Goal: Task Accomplishment & Management: Manage account settings

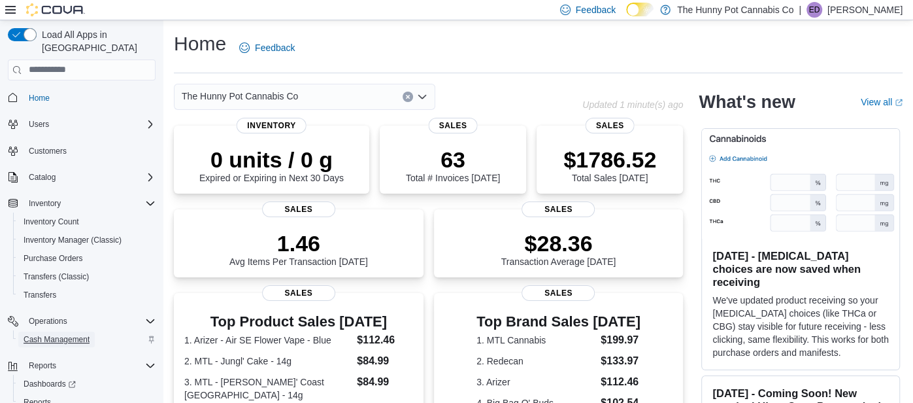
click at [59, 334] on span "Cash Management" at bounding box center [57, 339] width 66 height 10
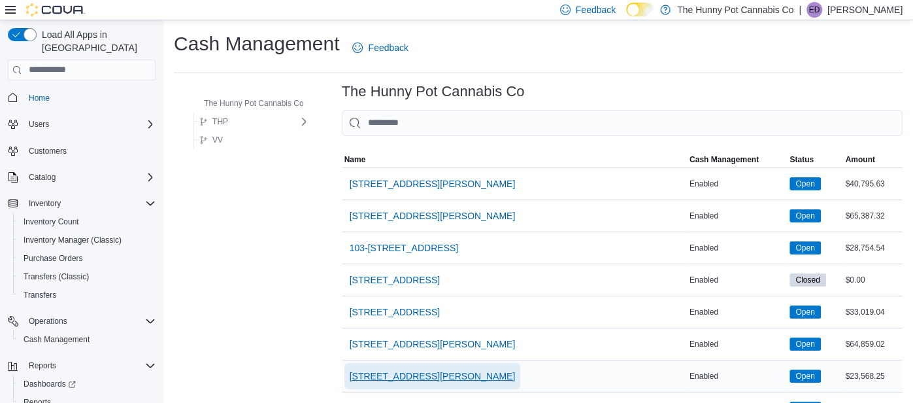
click at [375, 374] on span "[STREET_ADDRESS][PERSON_NAME]" at bounding box center [433, 375] width 166 height 13
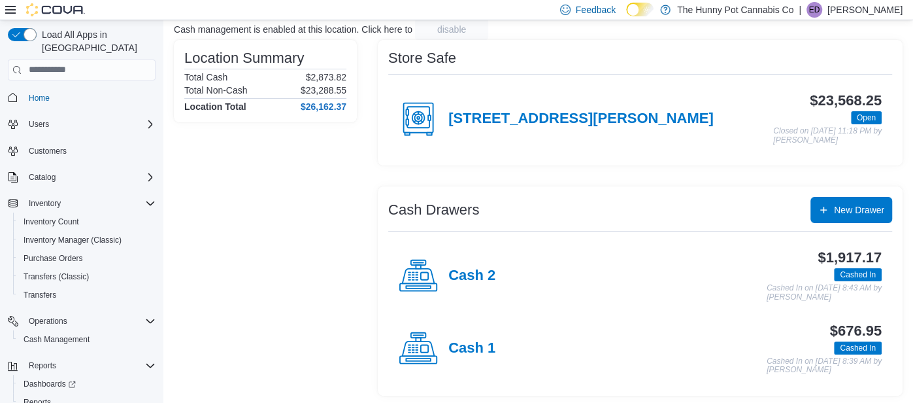
scroll to position [90, 0]
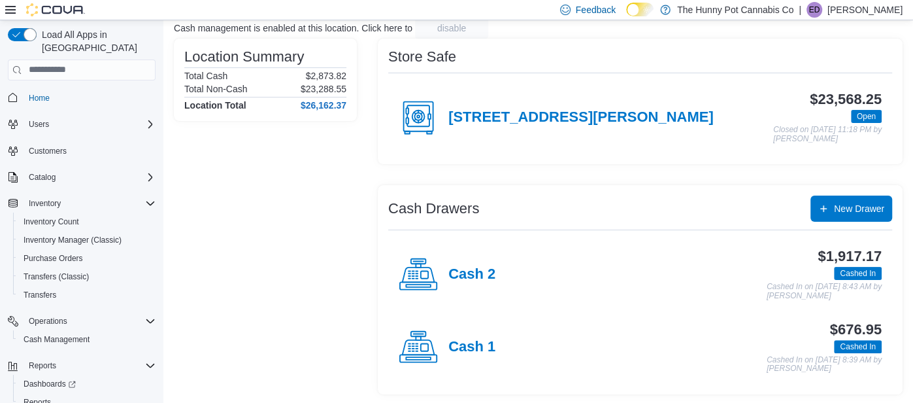
click at [467, 354] on div "Cash 1" at bounding box center [447, 347] width 97 height 39
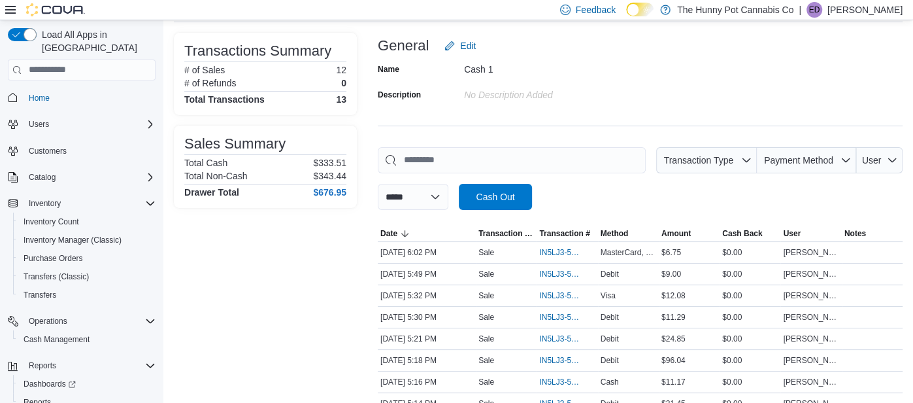
scroll to position [75, 0]
click at [569, 254] on span "IN5LJ3-5949862" at bounding box center [560, 252] width 42 height 10
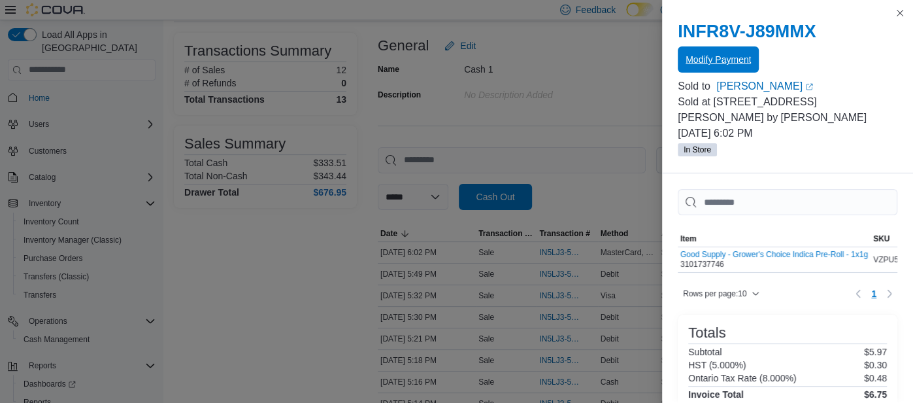
click at [735, 60] on span "Modify Payment" at bounding box center [718, 59] width 65 height 13
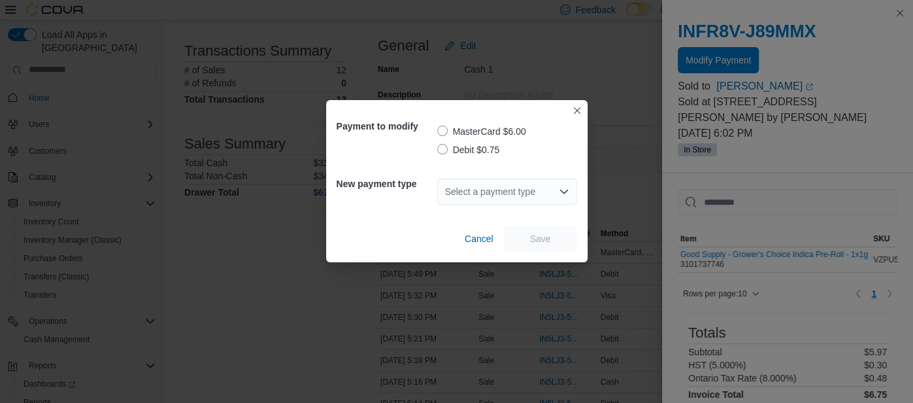
click at [441, 151] on label "Debit $0.75" at bounding box center [468, 150] width 63 height 16
click at [550, 191] on div "Select a payment type" at bounding box center [507, 191] width 140 height 26
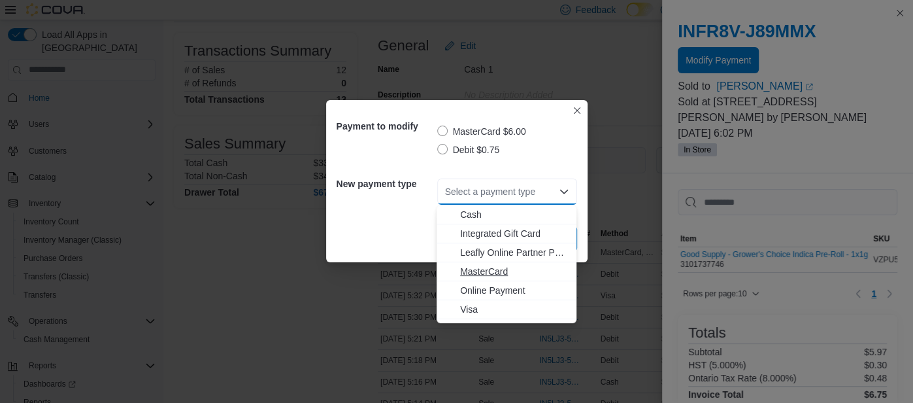
click at [480, 275] on span "MasterCard" at bounding box center [514, 271] width 109 height 13
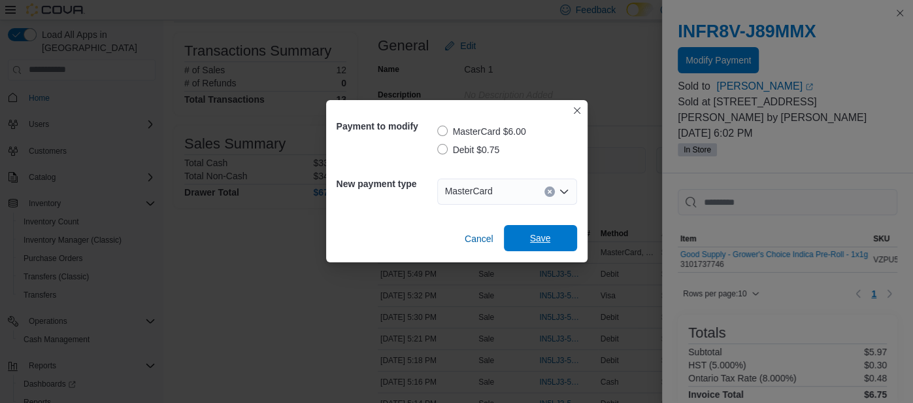
click at [528, 236] on span "Save" at bounding box center [541, 238] width 58 height 26
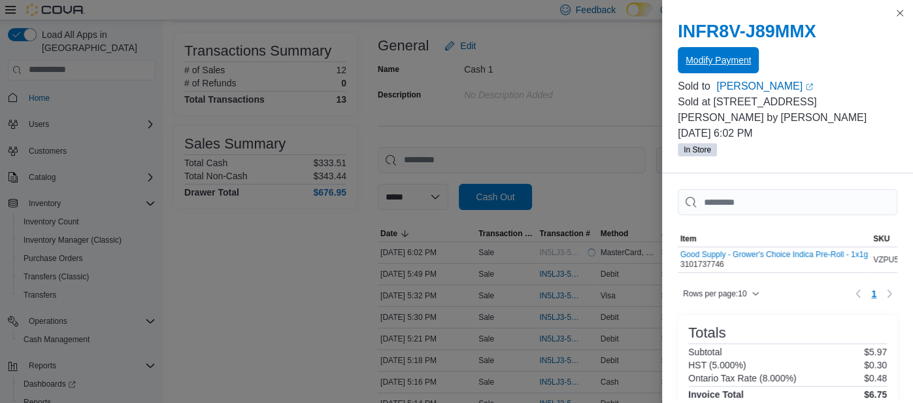
scroll to position [0, 0]
click at [903, 14] on button "Close this dialog" at bounding box center [900, 13] width 16 height 16
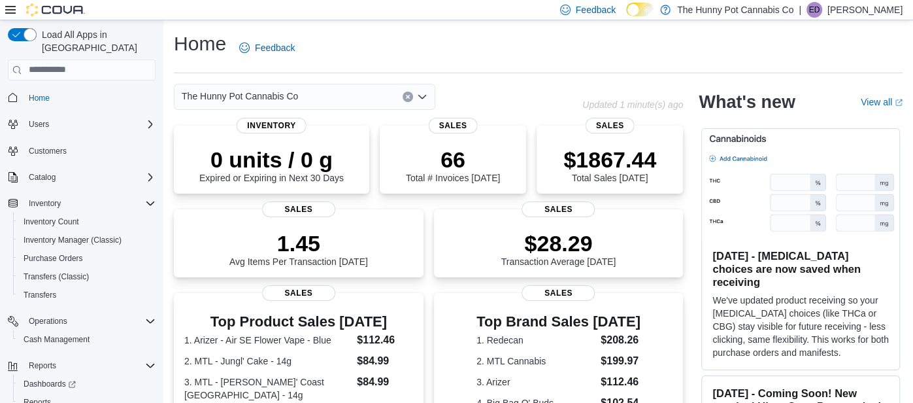
click at [400, 39] on div "Home Feedback" at bounding box center [538, 48] width 729 height 34
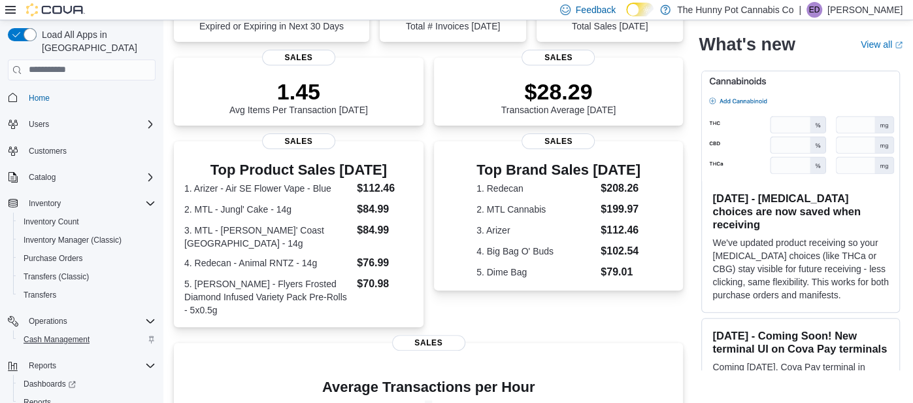
scroll to position [224, 0]
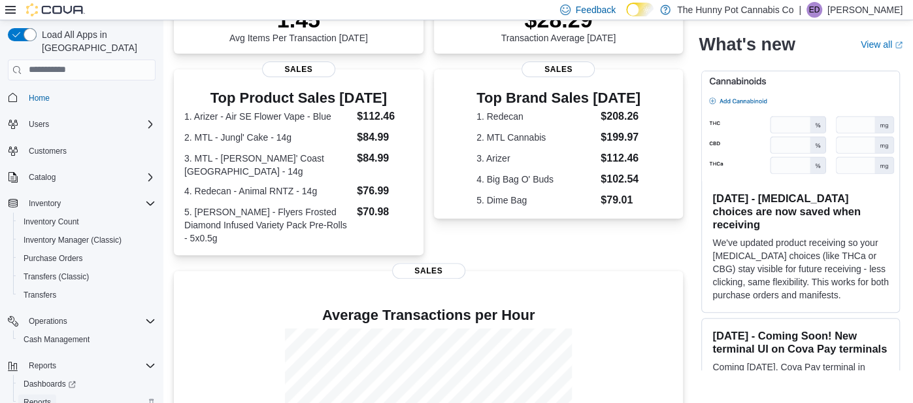
click at [44, 397] on span "Reports" at bounding box center [37, 402] width 27 height 10
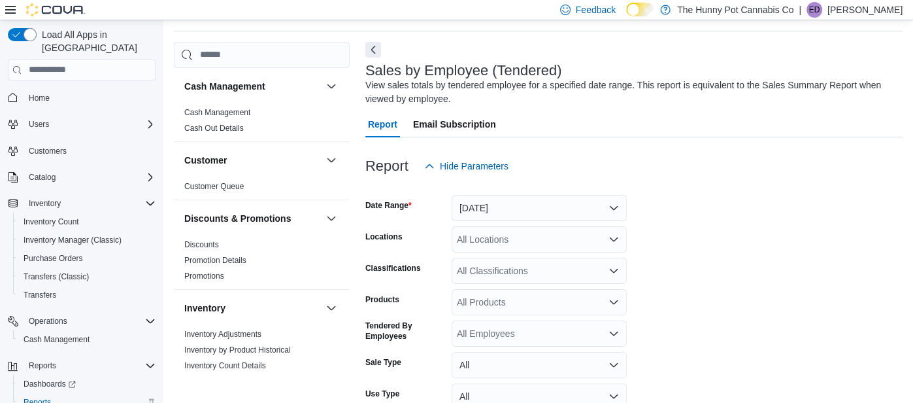
scroll to position [43, 0]
click at [348, 207] on div "Discounts & Promotions" at bounding box center [262, 217] width 176 height 37
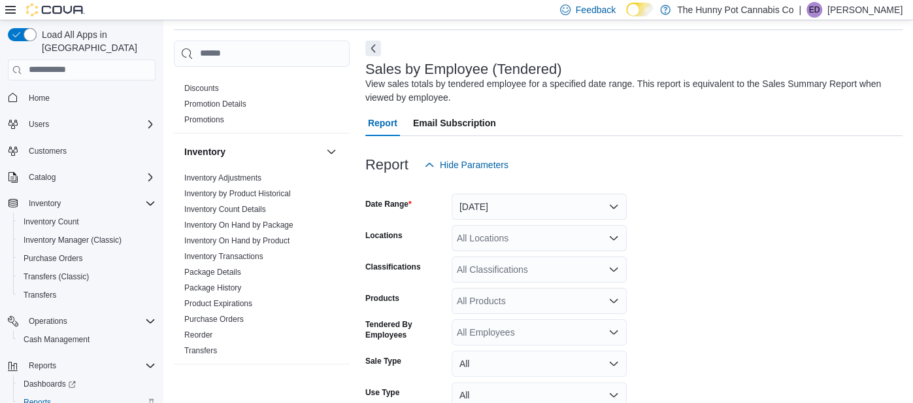
scroll to position [156, 0]
click at [258, 237] on link "Inventory On Hand by Product" at bounding box center [236, 239] width 105 height 9
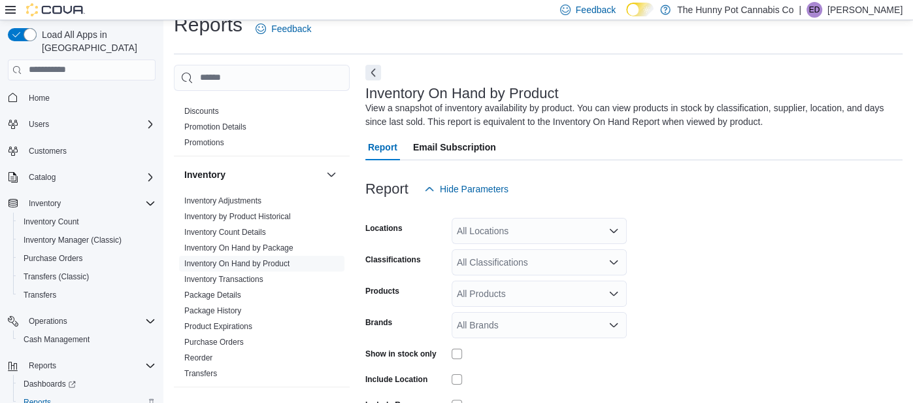
scroll to position [43, 0]
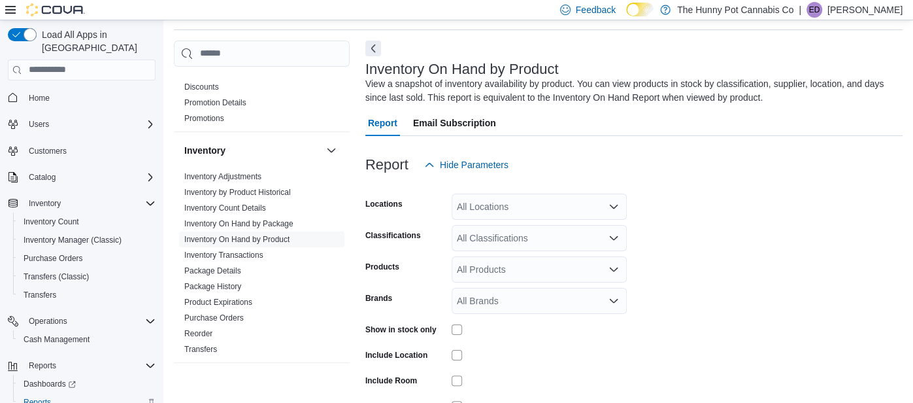
click at [569, 203] on div "All Locations" at bounding box center [539, 207] width 175 height 26
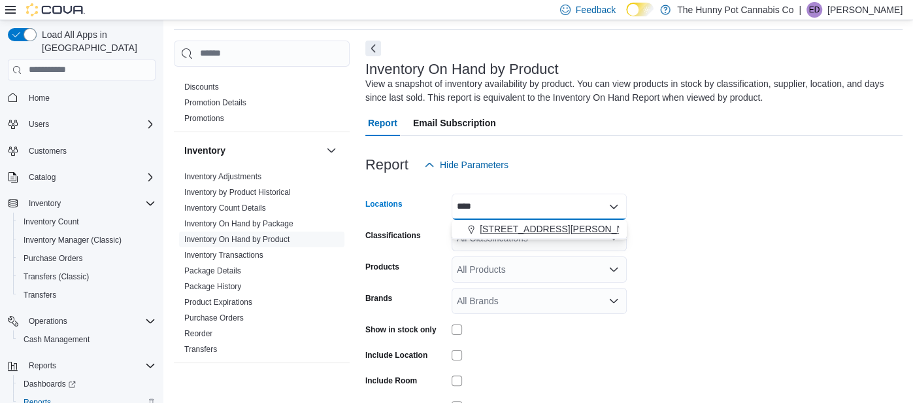
type input "****"
click at [588, 222] on div "[STREET_ADDRESS][PERSON_NAME]" at bounding box center [540, 228] width 160 height 13
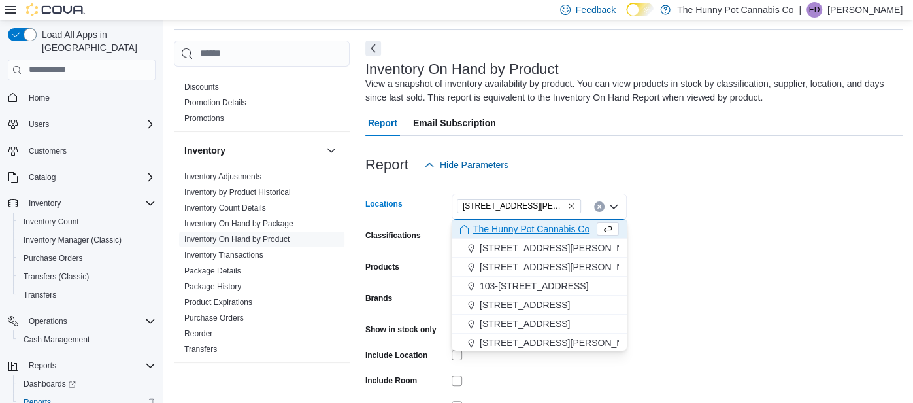
click at [675, 181] on div at bounding box center [633, 186] width 537 height 16
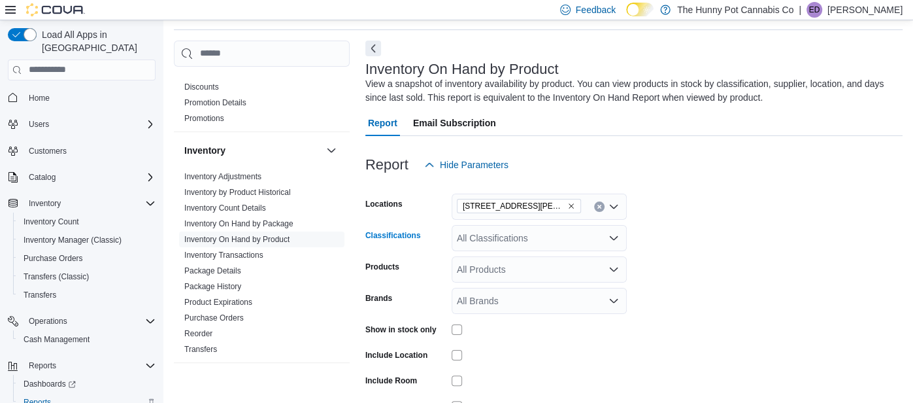
click at [535, 243] on div "All Classifications" at bounding box center [539, 238] width 175 height 26
type input "***"
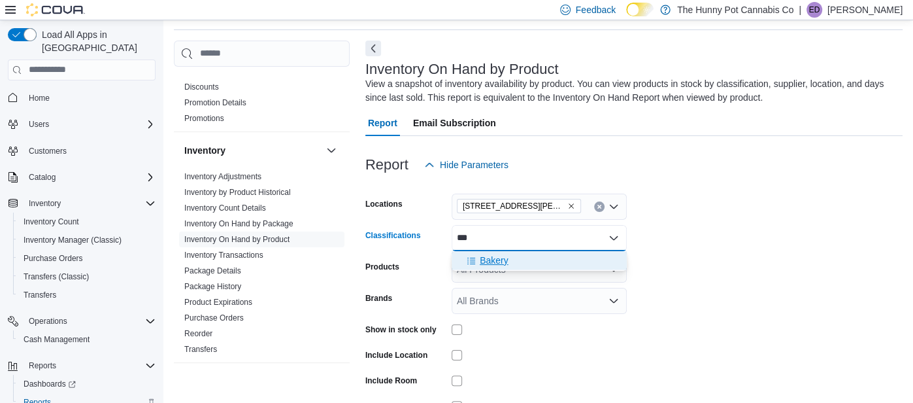
click at [507, 251] on button "Bakery" at bounding box center [539, 260] width 175 height 19
type input "****"
click at [494, 260] on span "Candy" at bounding box center [493, 260] width 26 height 13
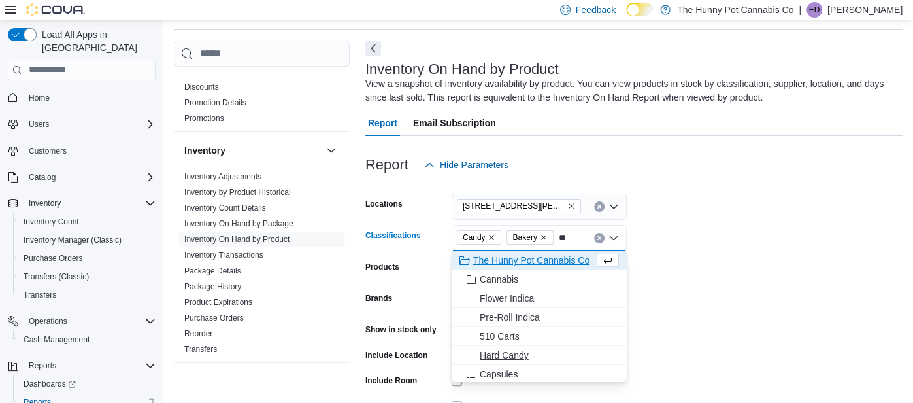
type input "**"
click at [516, 348] on span "Hard Candy" at bounding box center [504, 354] width 49 height 13
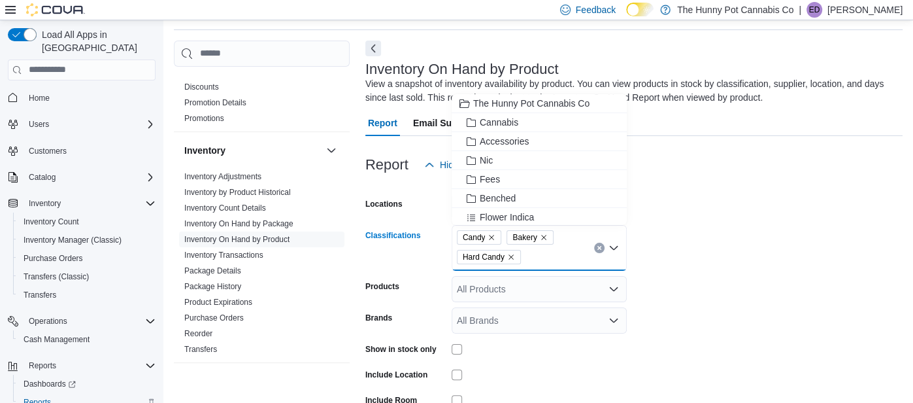
click at [769, 284] on form "Locations 1288 Ritson Rd N Classifications Candy Bakery Hard Candy Combo box. S…" at bounding box center [633, 325] width 537 height 294
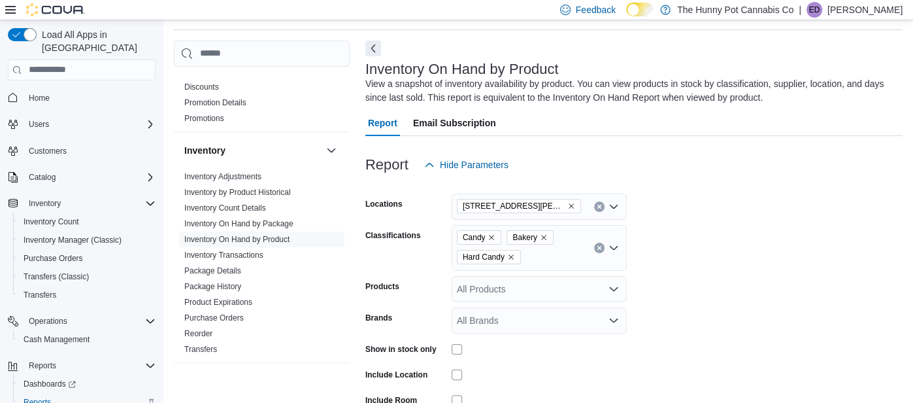
click at [575, 252] on div "Candy Bakery Hard Candy" at bounding box center [539, 248] width 175 height 46
type input "***"
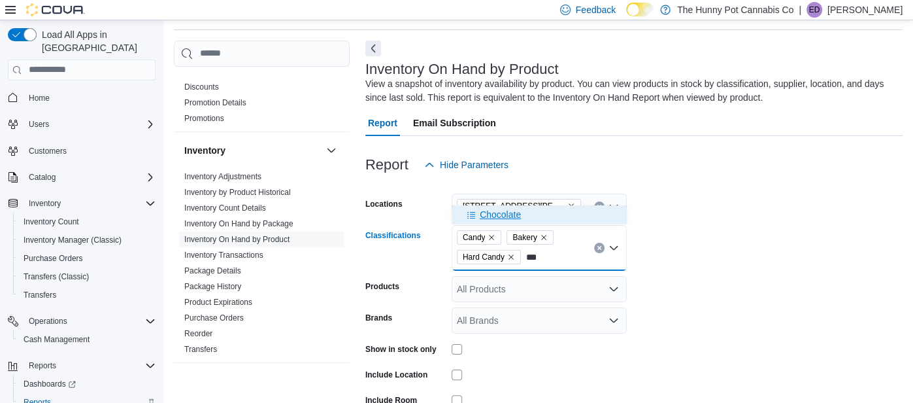
click at [514, 216] on span "Chocolate" at bounding box center [500, 214] width 41 height 13
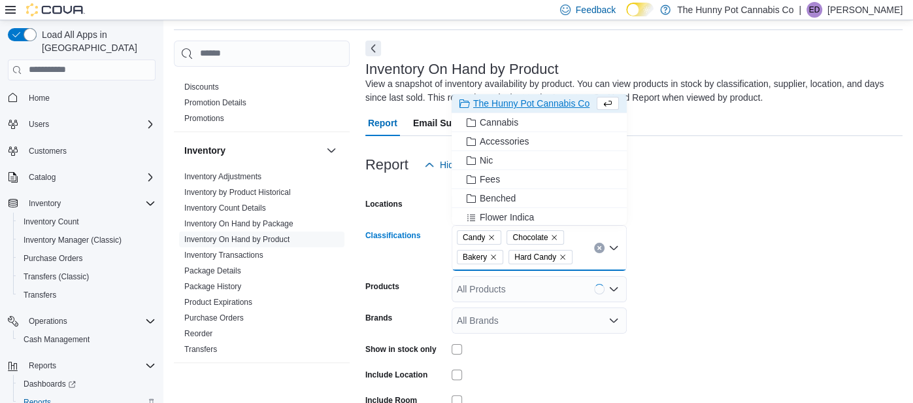
click at [734, 226] on form "Locations 1288 Ritson Rd N Classifications Candy Chocolate Bakery Hard Candy Co…" at bounding box center [633, 325] width 537 height 294
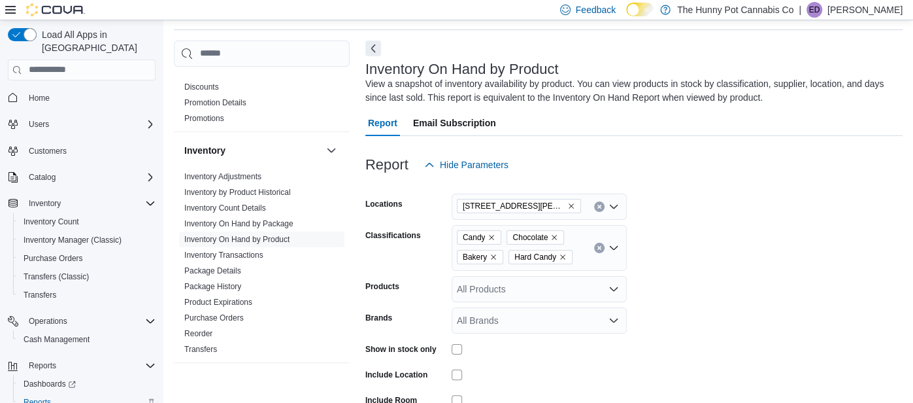
click at [582, 259] on div "Candy Chocolate Bakery Hard Candy" at bounding box center [539, 248] width 175 height 46
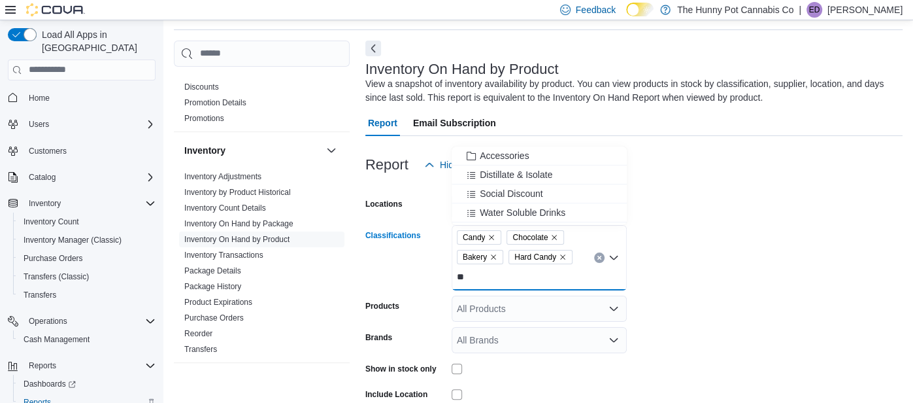
type input "*"
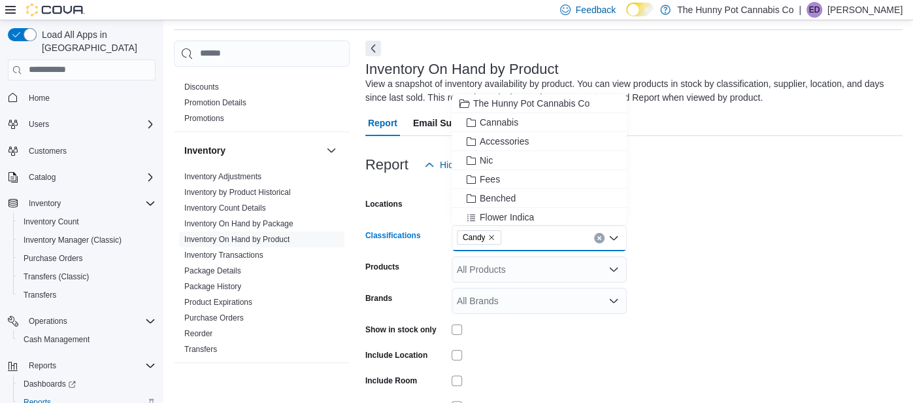
click at [510, 244] on div "Candy Combo box. Selected. Candy. Press Backspace to delete Candy. Combo box in…" at bounding box center [539, 238] width 175 height 26
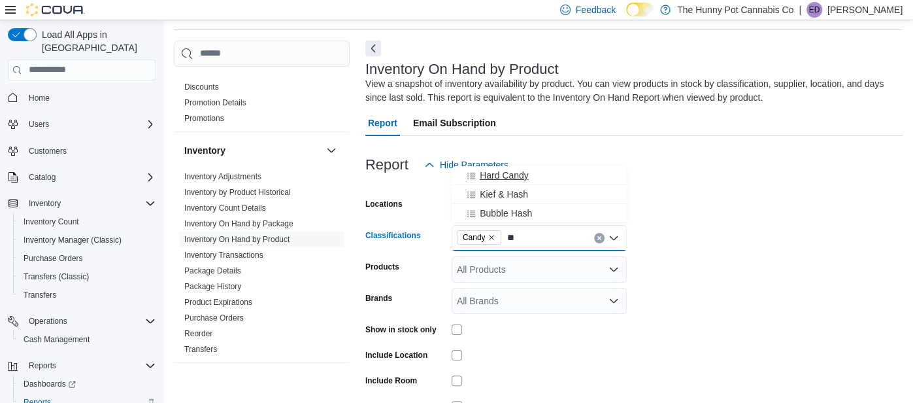
type input "**"
click at [516, 170] on span "Hard Candy" at bounding box center [504, 175] width 49 height 13
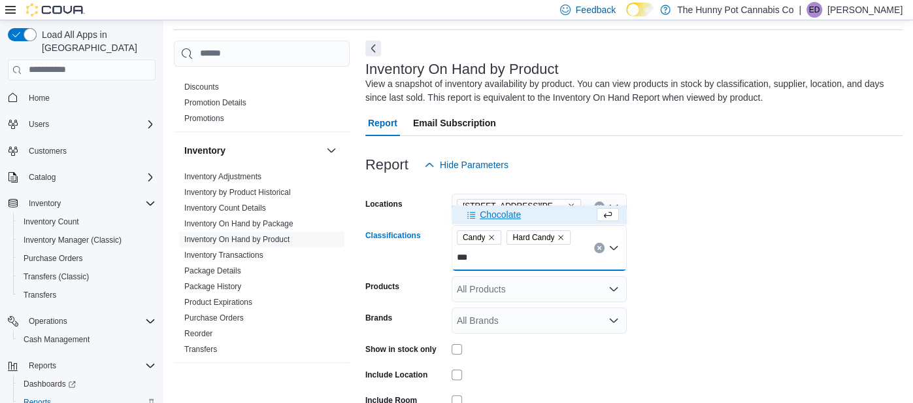
type input "***"
click at [609, 215] on icon "Choose from the following options" at bounding box center [608, 214] width 10 height 10
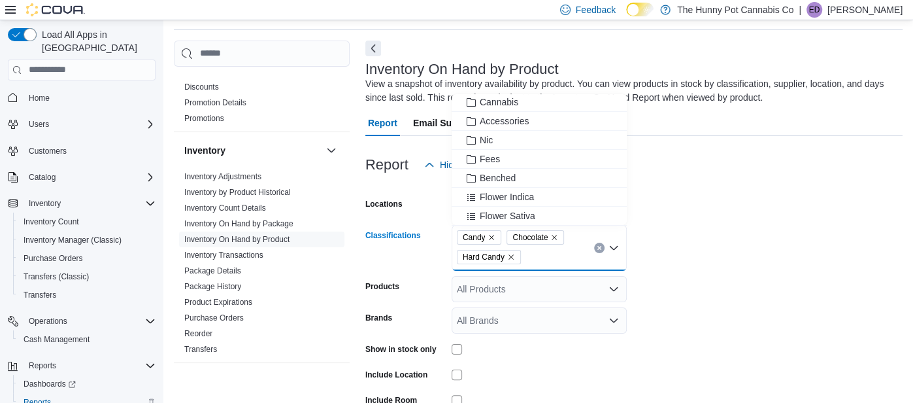
scroll to position [40, 0]
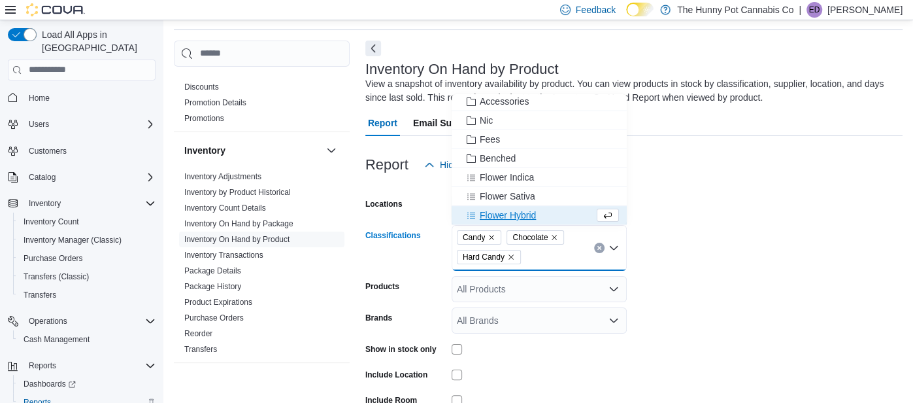
click at [534, 260] on div "Candy Chocolate Hard Candy Combo box. Selected. Candy, Chocolate, Hard Candy. P…" at bounding box center [539, 248] width 175 height 46
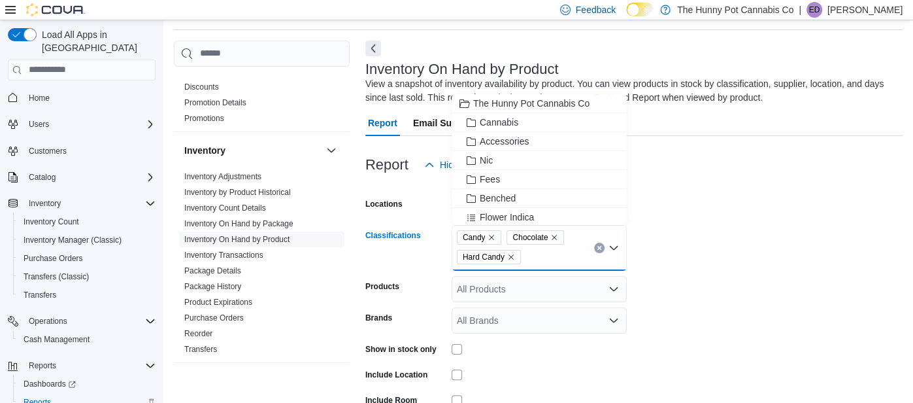
click at [553, 257] on div "Candy Chocolate Hard Candy Combo box. Selected. Candy, Chocolate, Hard Candy. P…" at bounding box center [539, 248] width 175 height 46
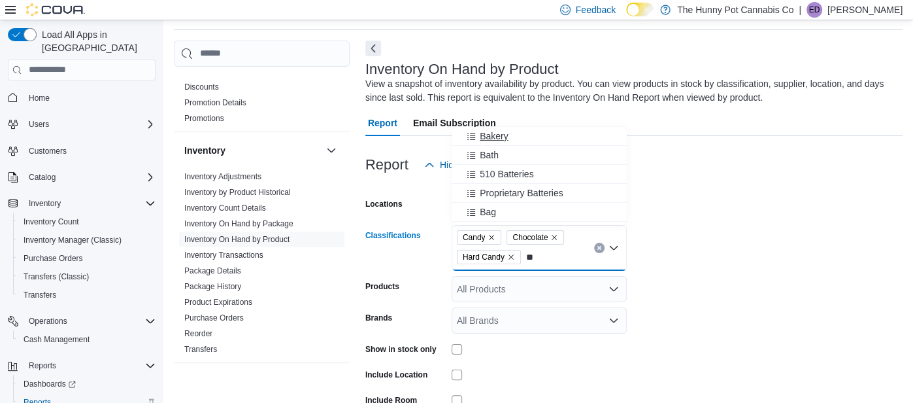
type input "**"
click at [489, 135] on span "Bakery" at bounding box center [494, 135] width 29 height 13
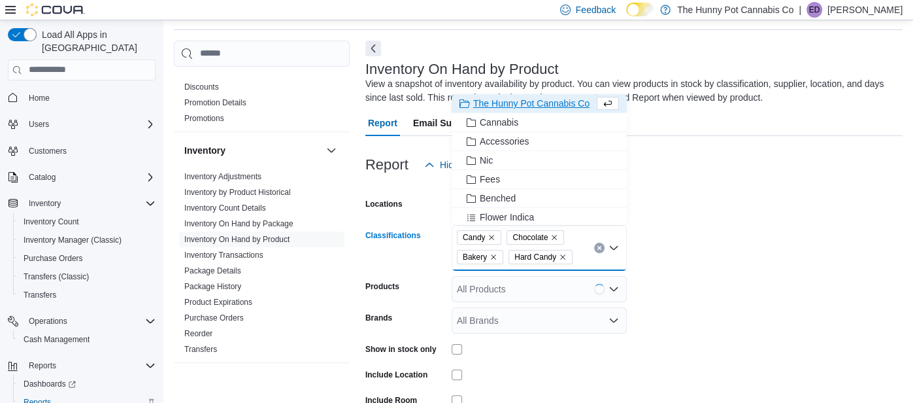
click at [681, 306] on form "Locations 1288 Ritson Rd N Classifications Candy Chocolate Bakery Hard Candy Co…" at bounding box center [633, 325] width 537 height 294
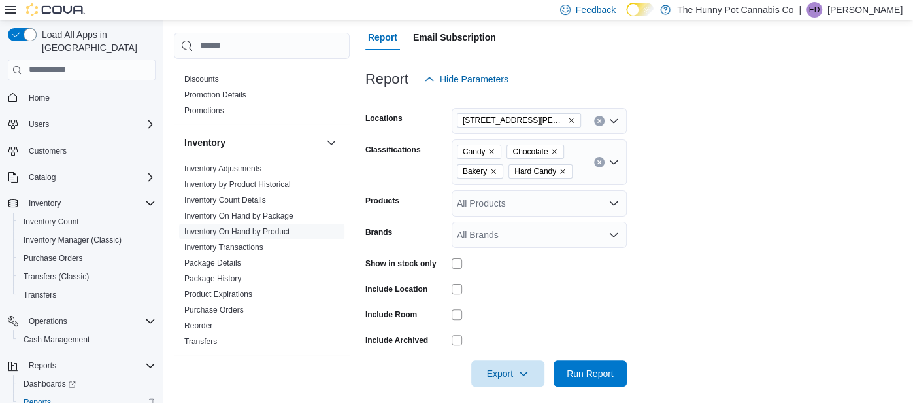
scroll to position [137, 0]
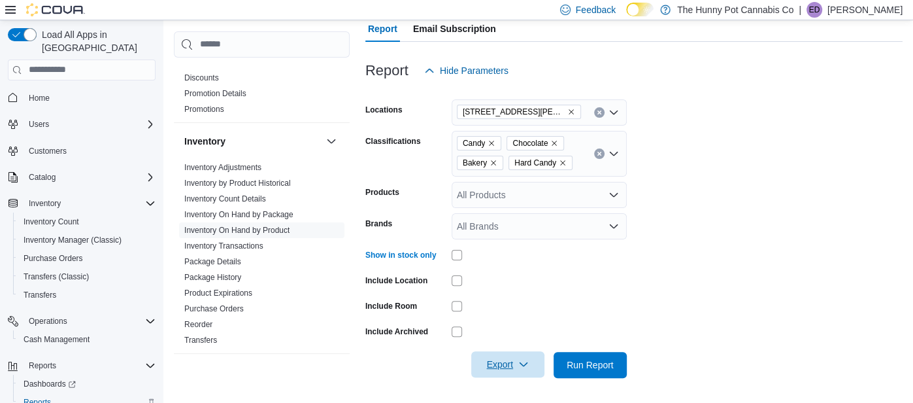
click at [517, 371] on span "Export" at bounding box center [508, 364] width 58 height 26
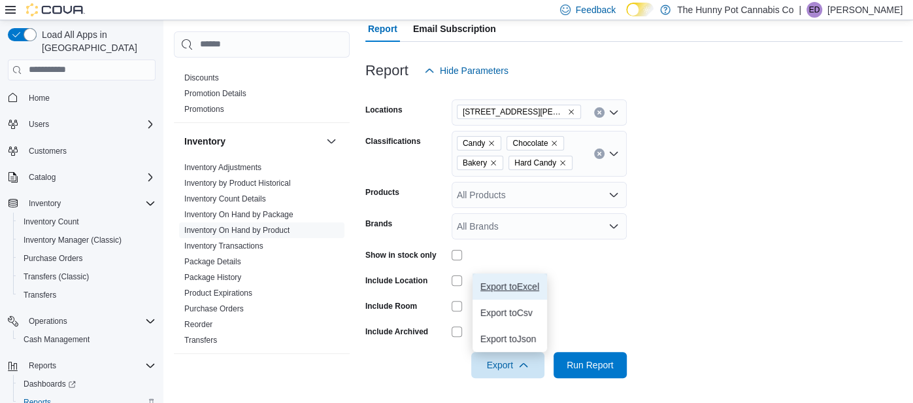
click at [536, 286] on span "Export to Excel" at bounding box center [509, 286] width 59 height 10
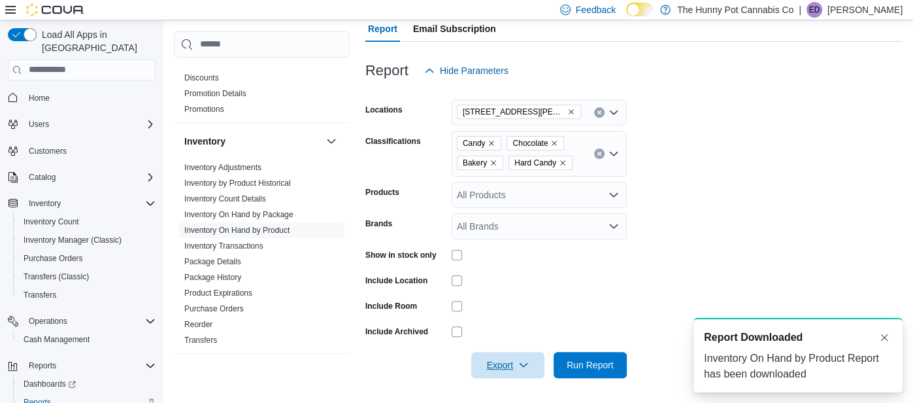
scroll to position [0, 0]
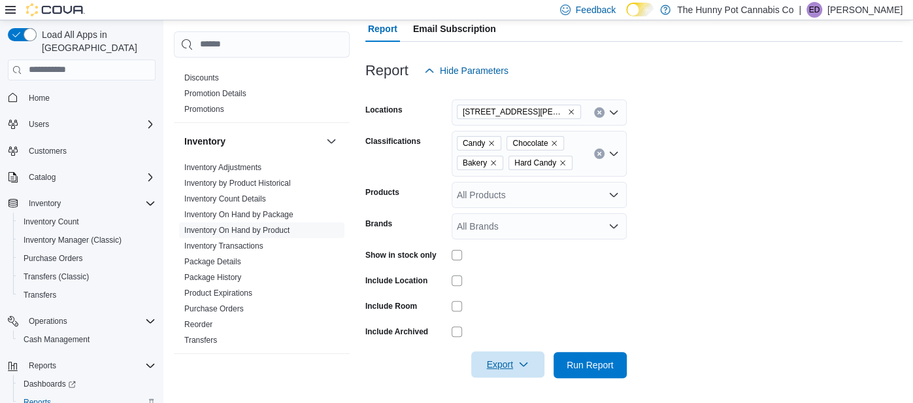
click at [506, 354] on span "Export" at bounding box center [508, 364] width 58 height 26
click at [503, 282] on span "Export to Excel" at bounding box center [509, 286] width 59 height 10
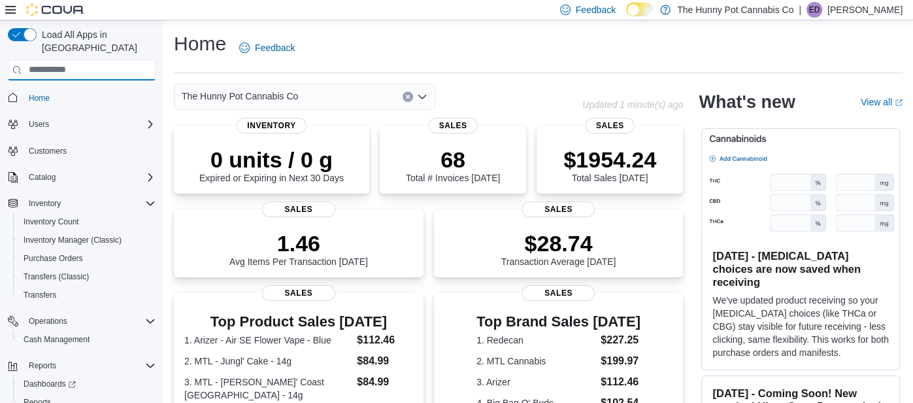
click at [71, 59] on input "search" at bounding box center [82, 69] width 148 height 21
click at [57, 334] on span "Cash Management" at bounding box center [57, 339] width 66 height 10
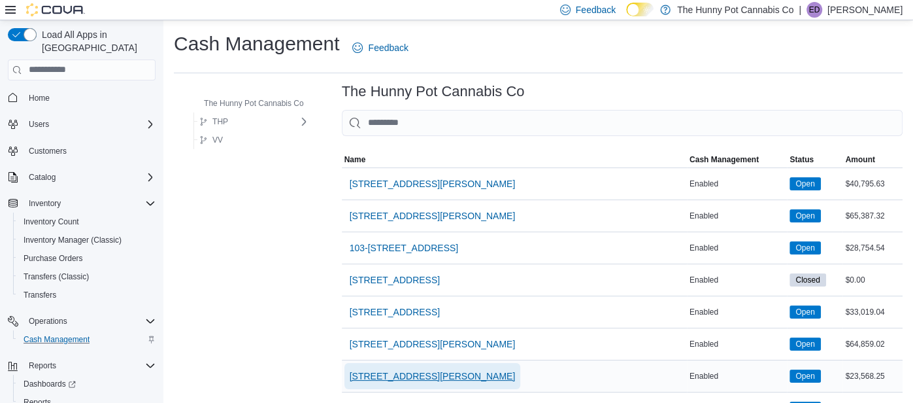
click at [361, 377] on span "[STREET_ADDRESS][PERSON_NAME]" at bounding box center [433, 375] width 166 height 13
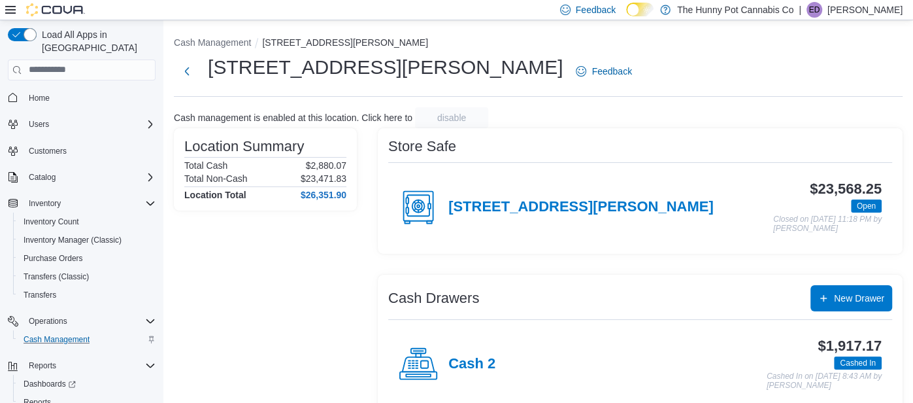
click at [305, 307] on div "Location Summary Total Cash $2,880.07 Total Non-Cash $23,471.83 Location Total …" at bounding box center [265, 306] width 183 height 356
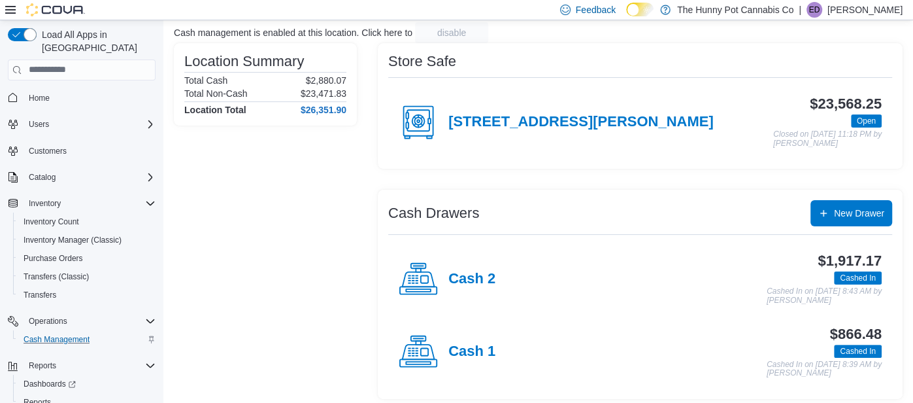
scroll to position [90, 0]
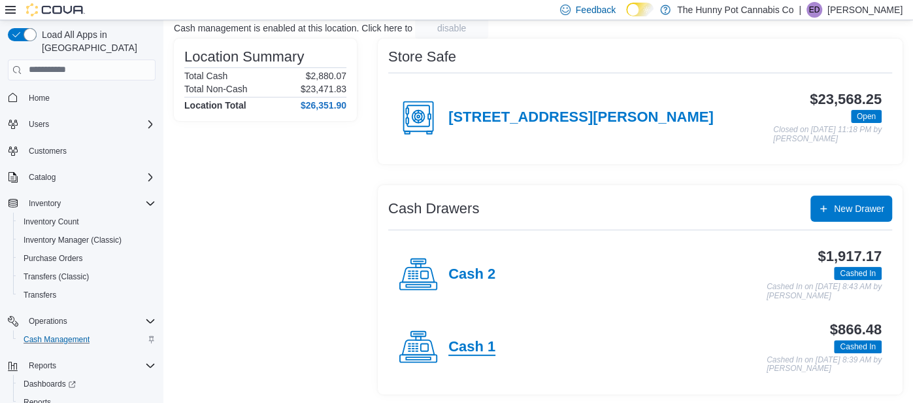
click at [484, 339] on h4 "Cash 1" at bounding box center [471, 347] width 47 height 17
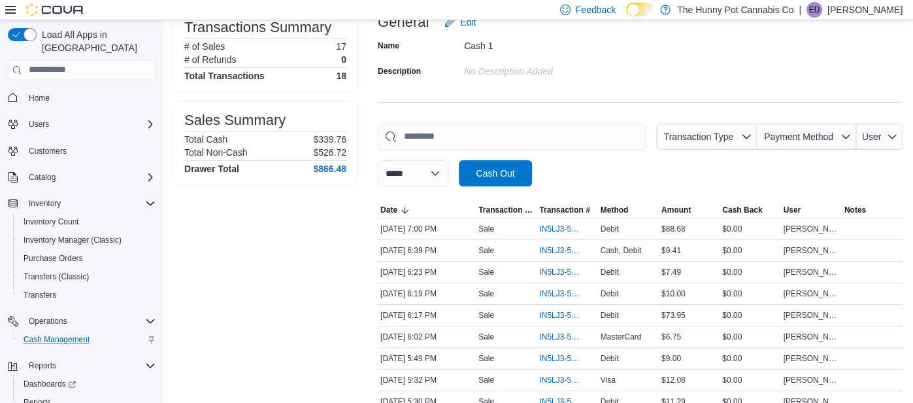
scroll to position [105, 0]
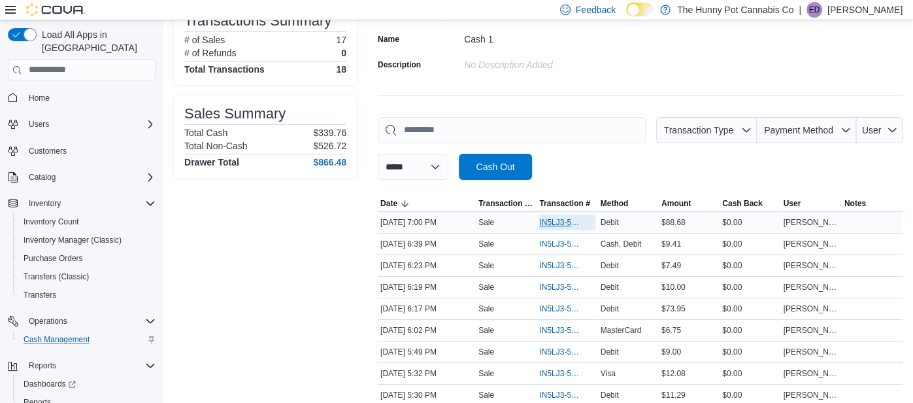
click at [548, 221] on span "IN5LJ3-5950406" at bounding box center [560, 222] width 42 height 10
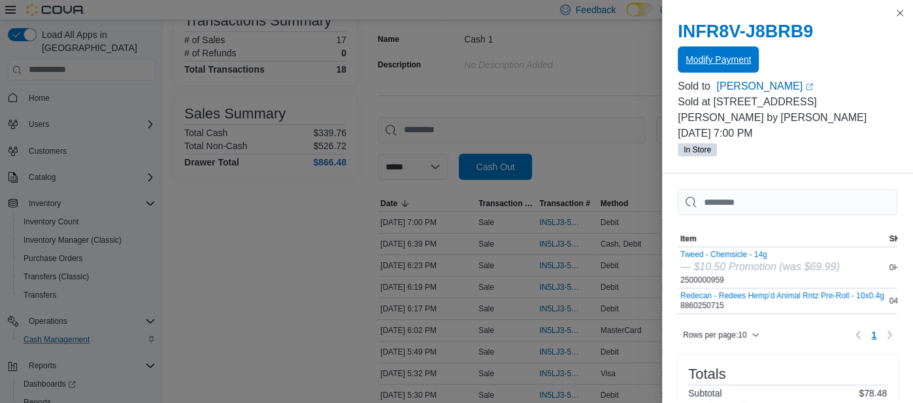
click at [737, 53] on span "Modify Payment" at bounding box center [718, 59] width 65 height 26
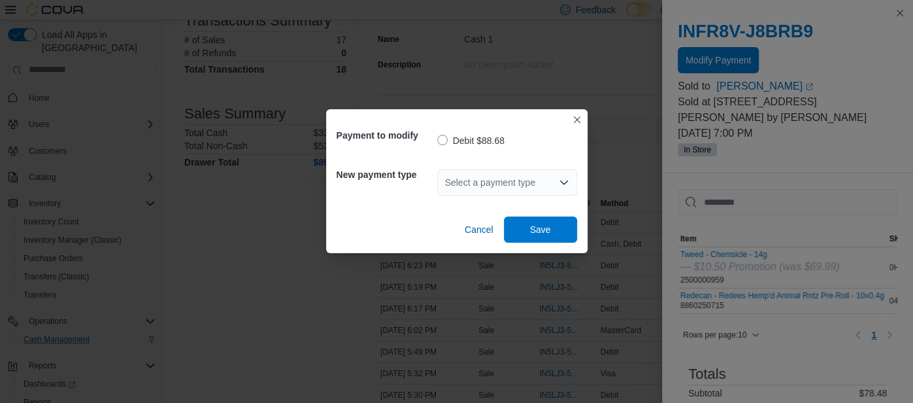
click at [510, 184] on div "Select a payment type" at bounding box center [507, 182] width 140 height 26
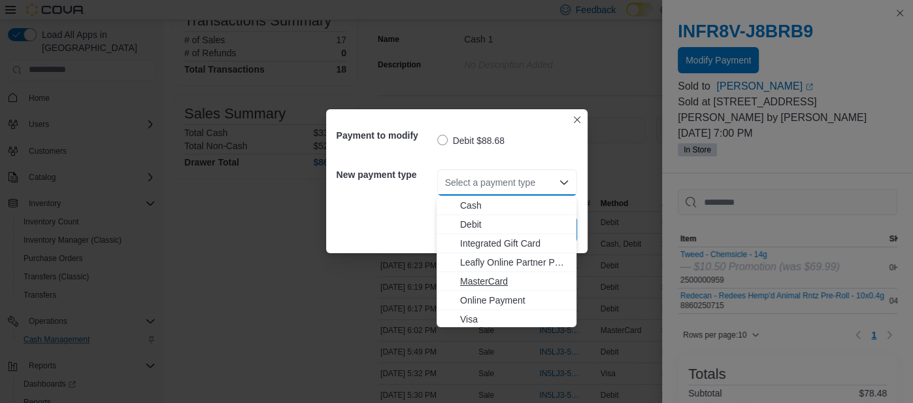
click at [486, 280] on span "MasterCard" at bounding box center [514, 281] width 109 height 13
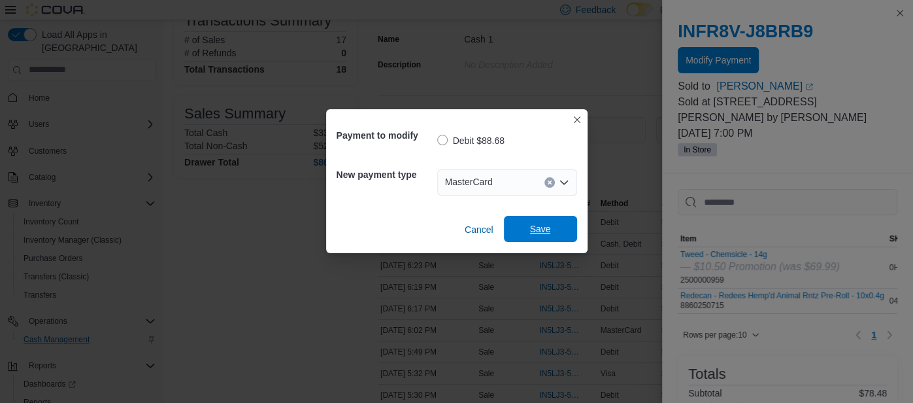
click at [531, 231] on span "Save" at bounding box center [540, 228] width 21 height 13
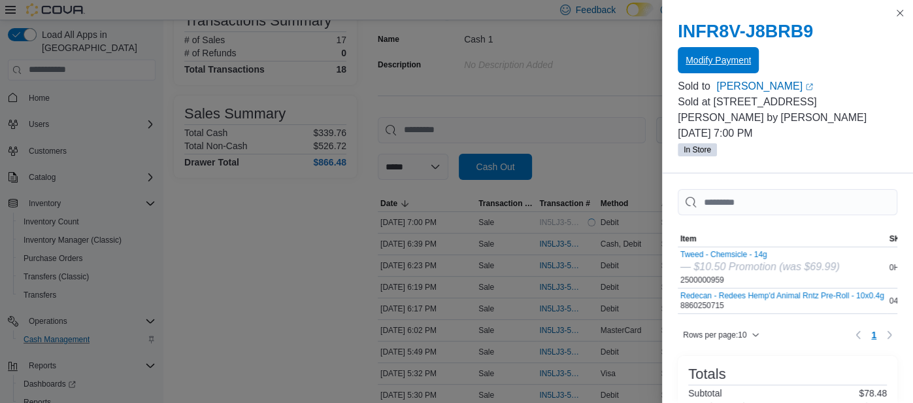
scroll to position [0, 0]
click at [898, 14] on button "Close this dialog" at bounding box center [900, 13] width 16 height 16
